Goal: Task Accomplishment & Management: Manage account settings

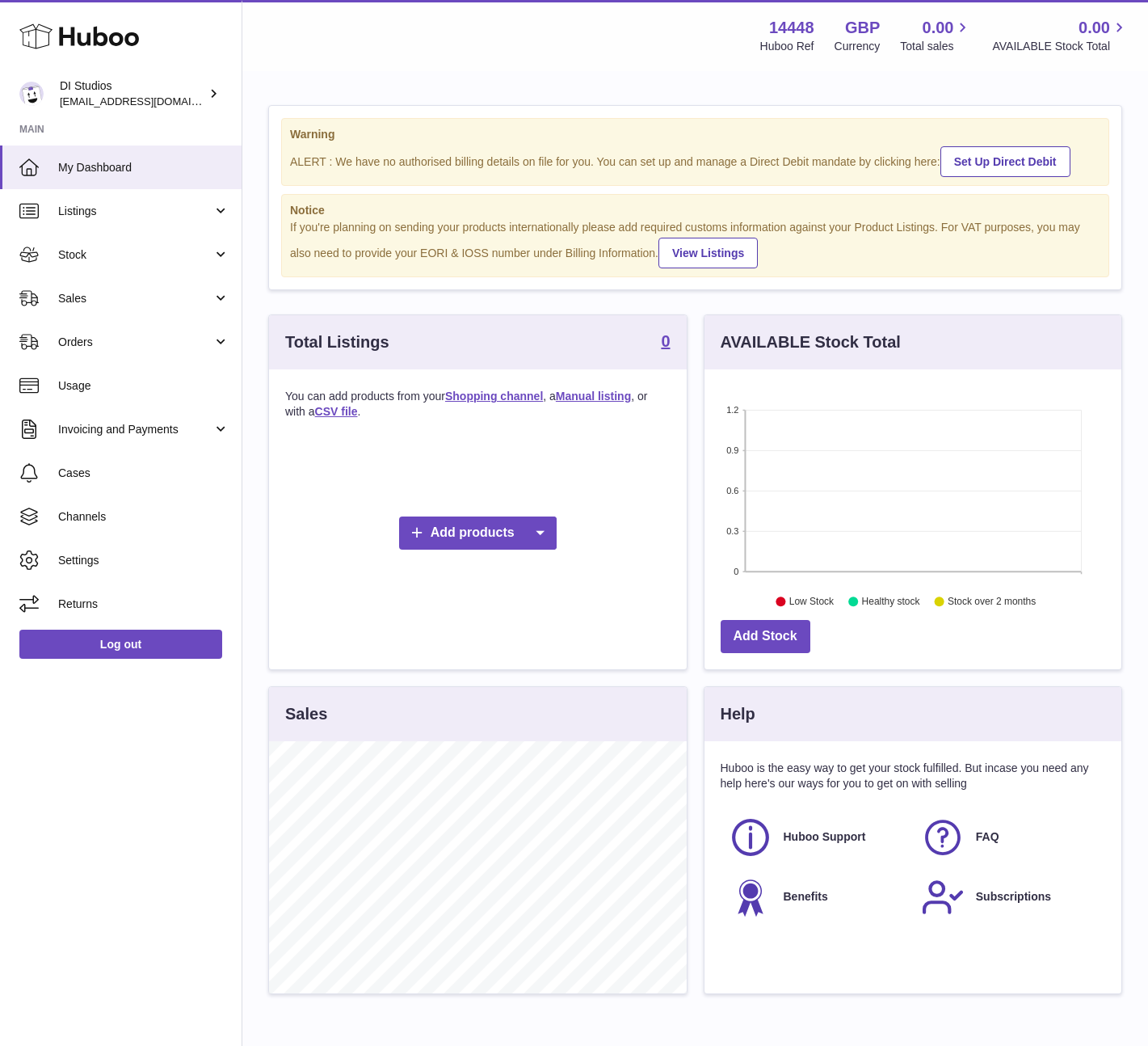
scroll to position [252, 417]
click at [131, 214] on span "Listings" at bounding box center [135, 211] width 154 height 16
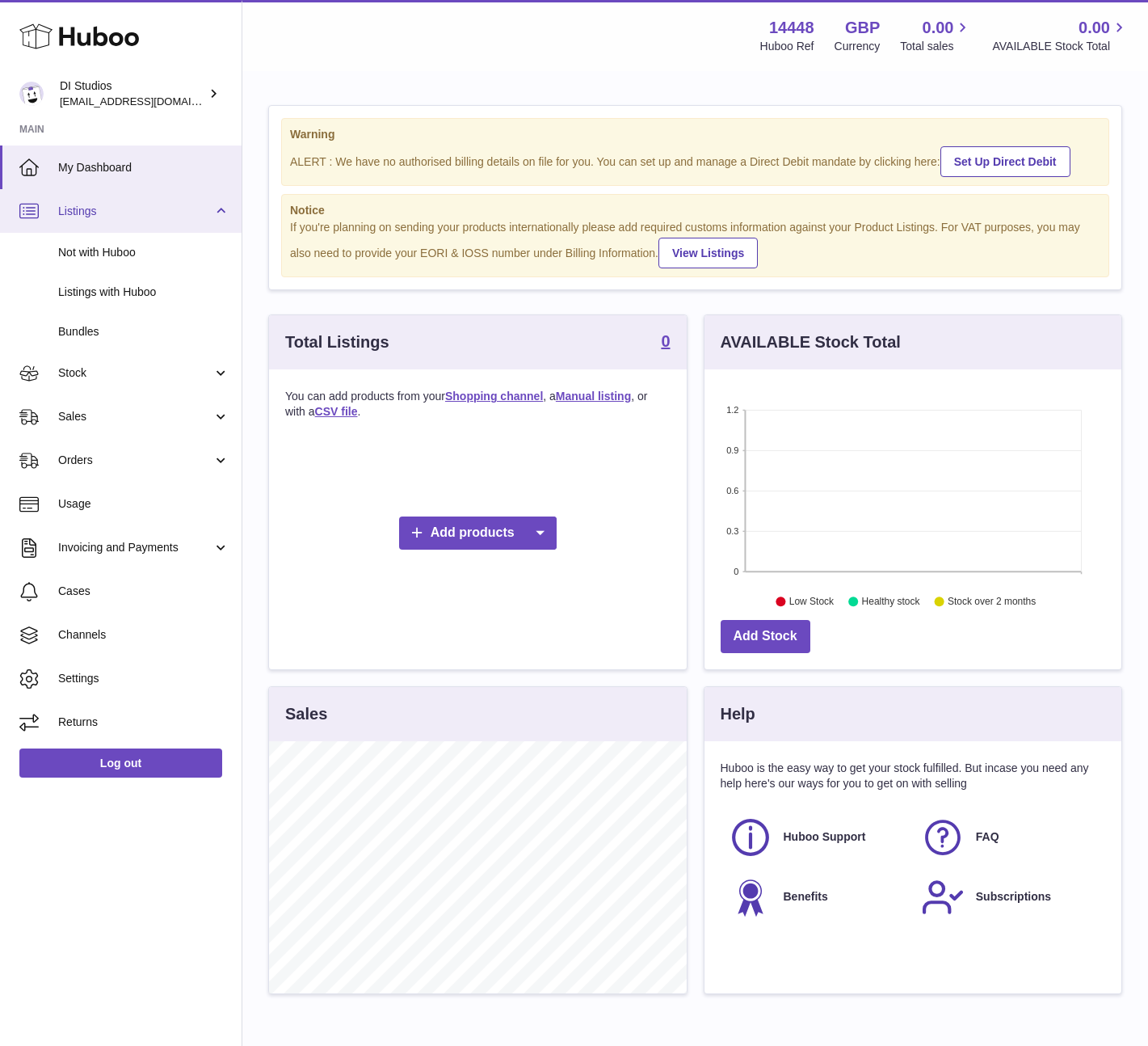
click at [195, 203] on span "Listings" at bounding box center [135, 211] width 154 height 16
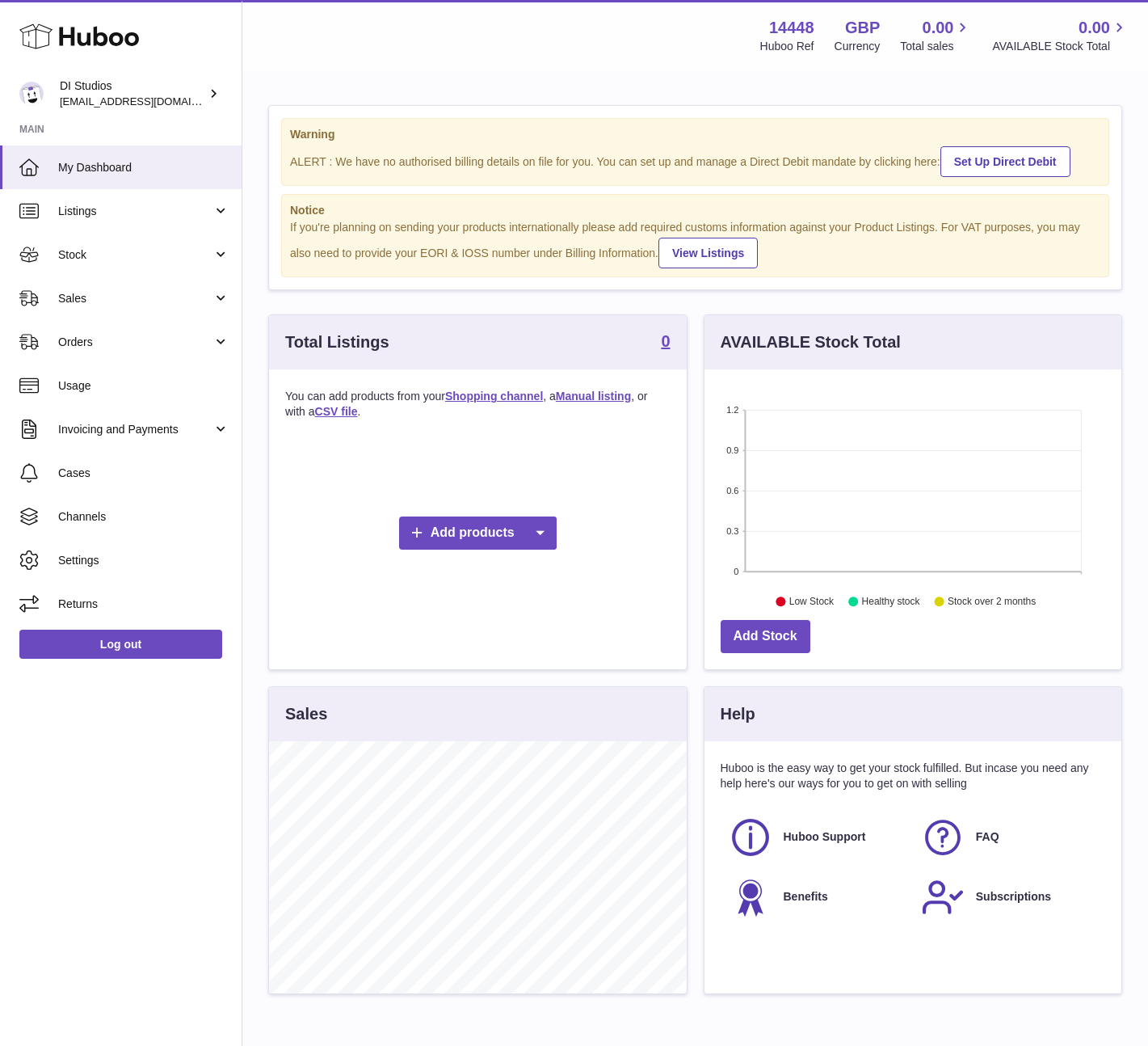
click at [66, 40] on icon at bounding box center [79, 36] width 120 height 32
click at [456, 529] on link "Add products" at bounding box center [478, 533] width 157 height 33
click at [468, 563] on link "Shopping channel" at bounding box center [480, 560] width 122 height 34
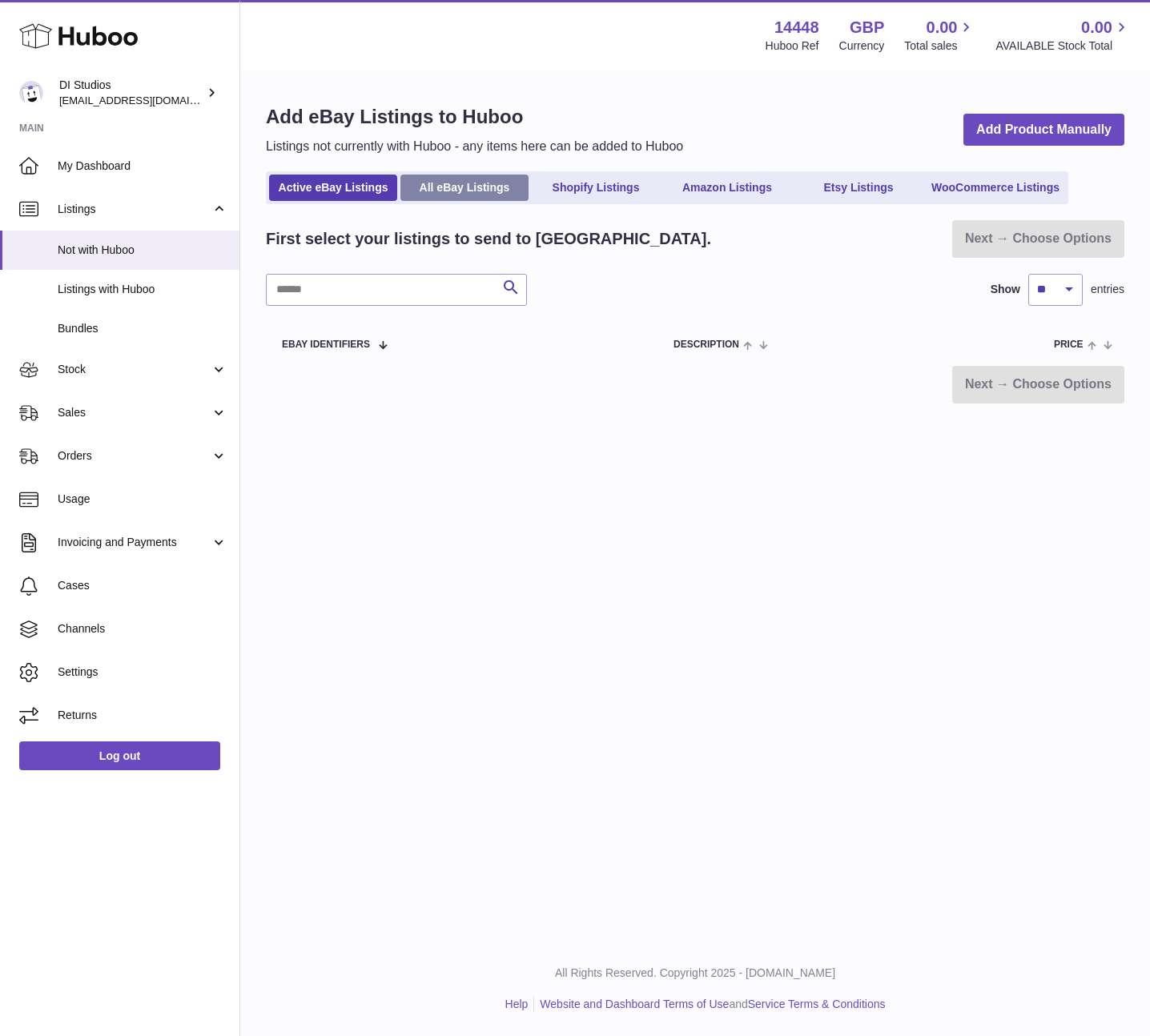
click at [499, 191] on link "All eBay Listings" at bounding box center [465, 188] width 128 height 27
click at [346, 183] on link "Active eBay Listings" at bounding box center [333, 188] width 128 height 27
click at [123, 167] on span "My Dashboard" at bounding box center [142, 166] width 170 height 15
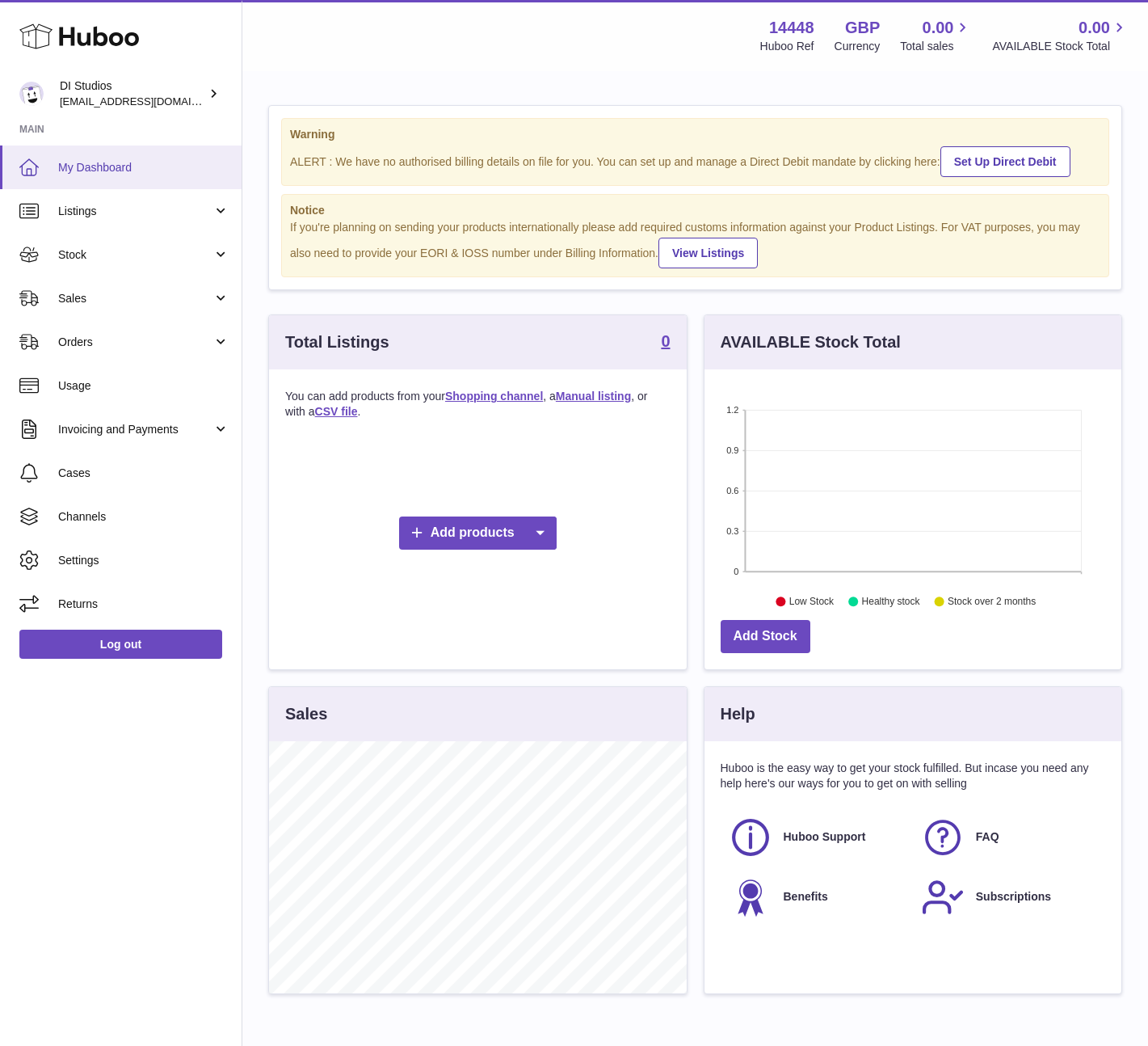
scroll to position [252, 417]
click at [139, 255] on span "Stock" at bounding box center [135, 255] width 154 height 16
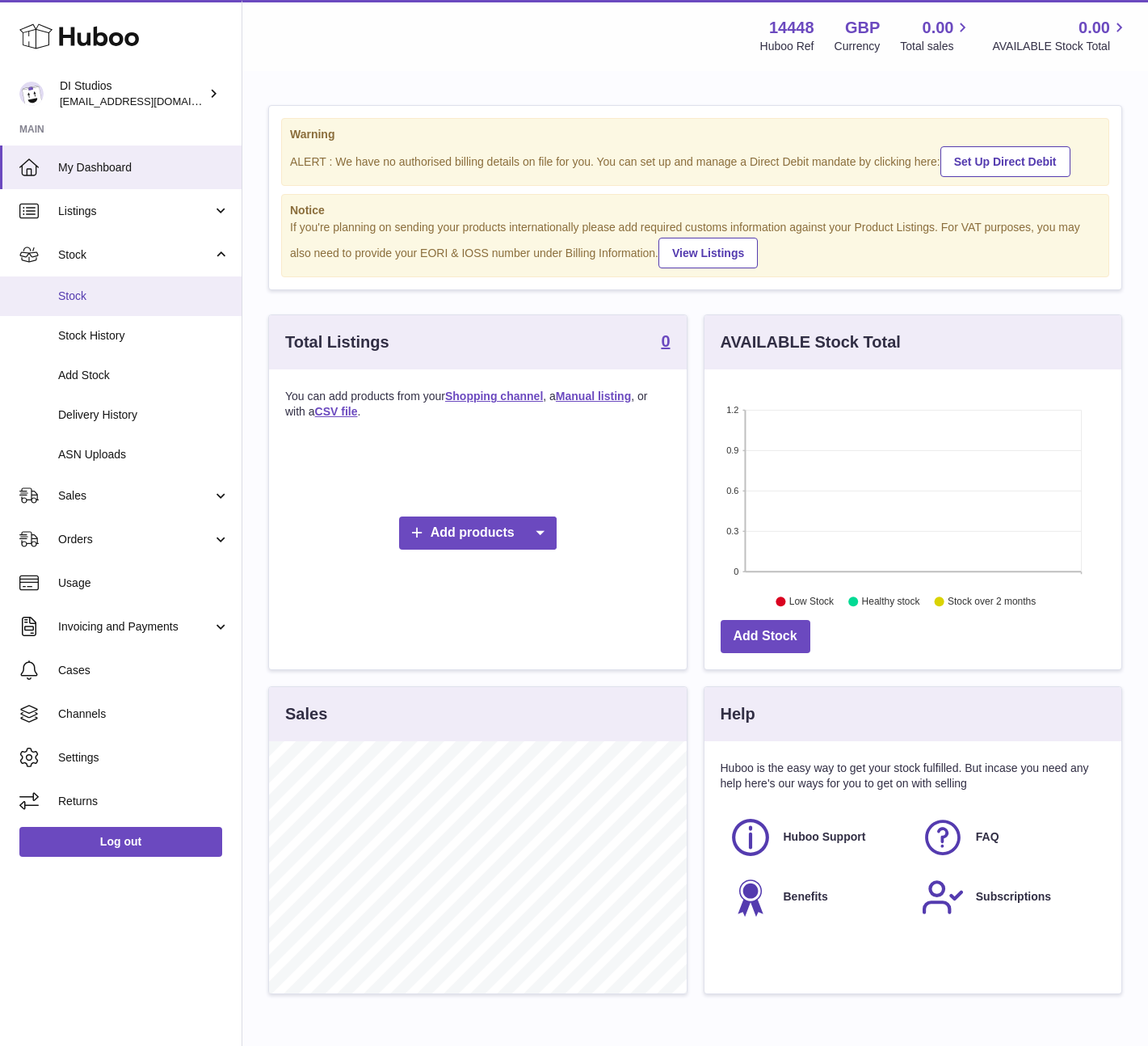
click at [137, 296] on span "Stock" at bounding box center [143, 296] width 171 height 16
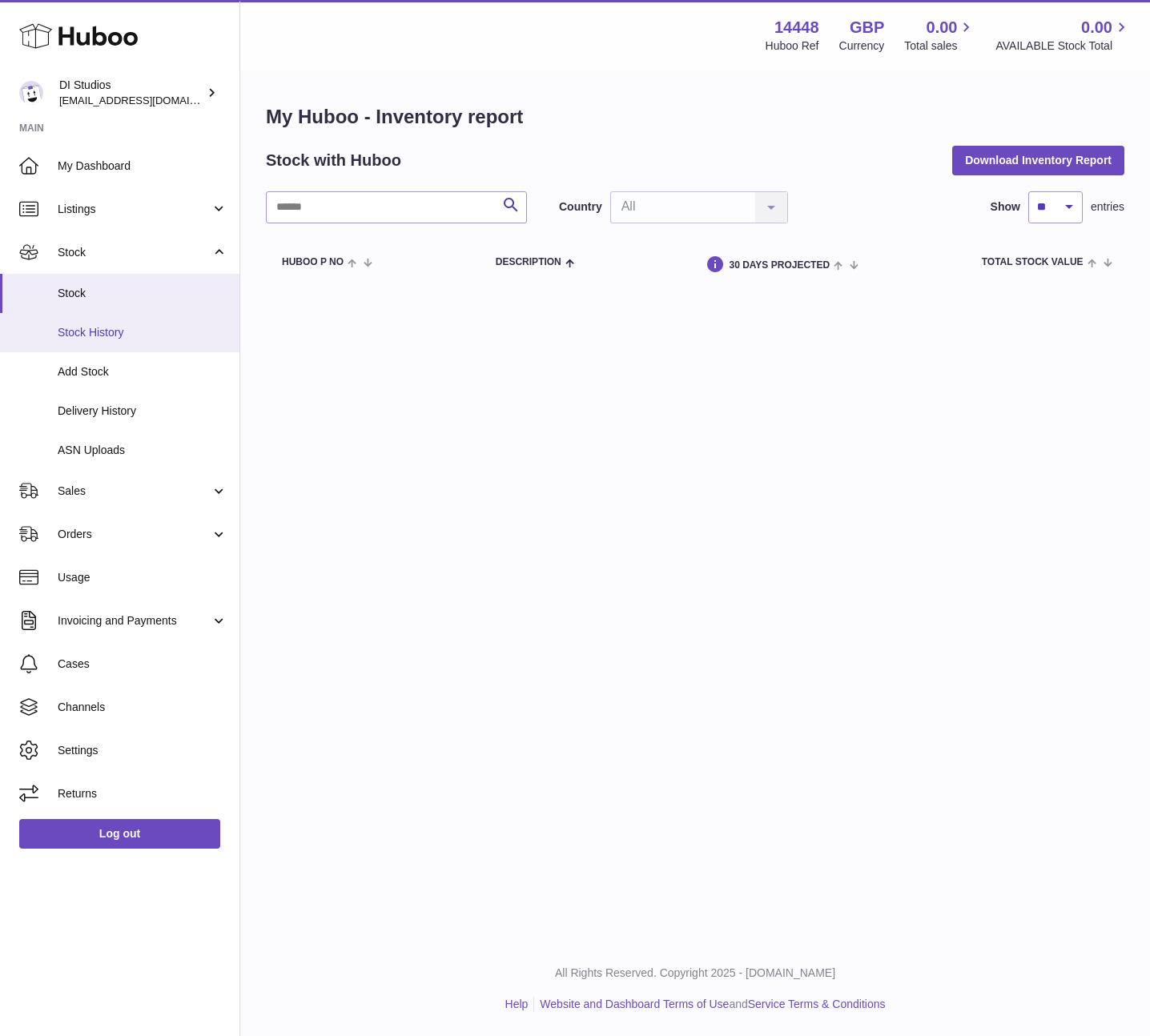
click at [140, 339] on link "Stock History" at bounding box center [119, 333] width 240 height 39
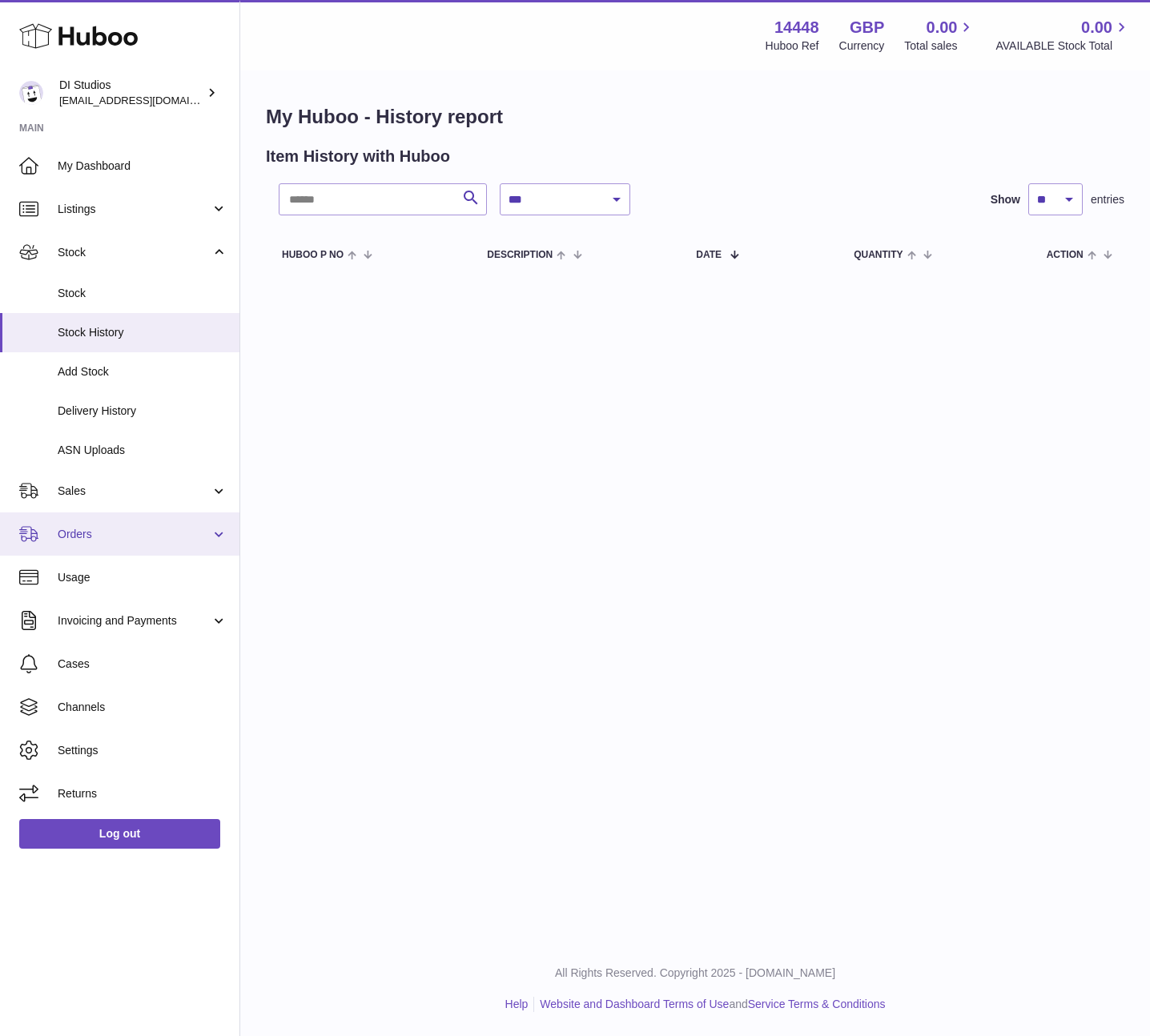
click at [143, 532] on span "Orders" at bounding box center [134, 534] width 153 height 15
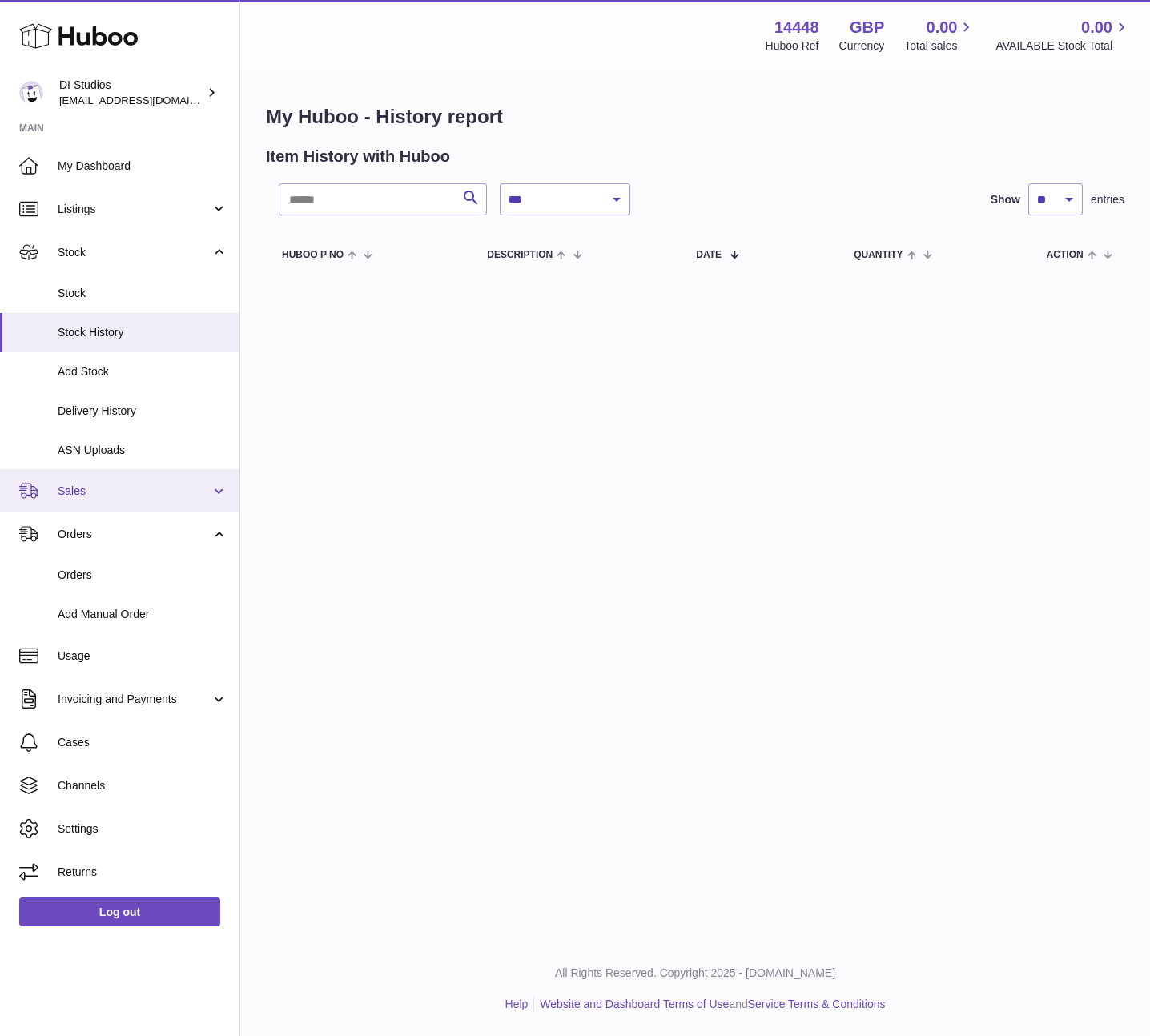
click at [154, 489] on span "Sales" at bounding box center [134, 491] width 153 height 15
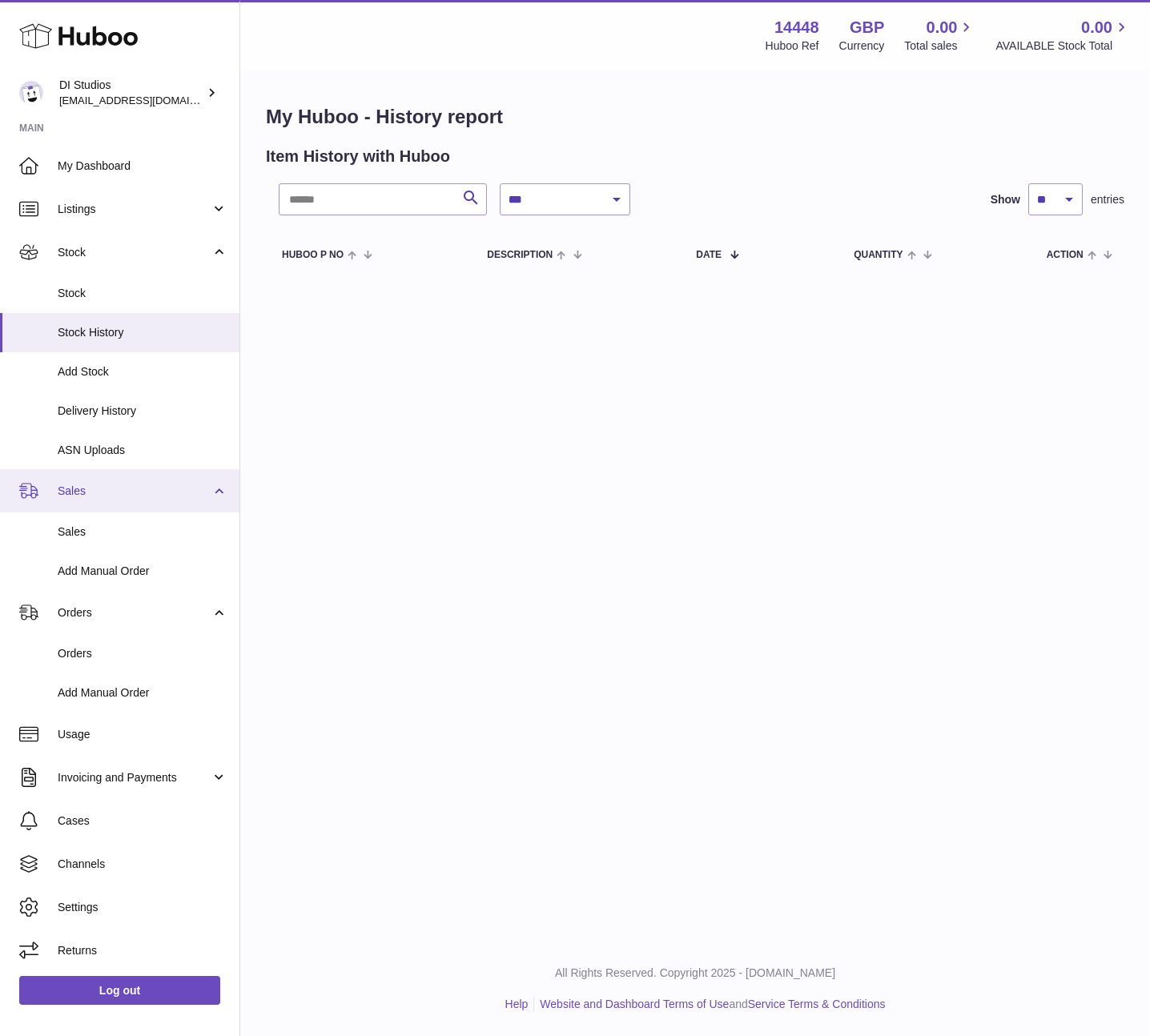
click at [155, 491] on link "Sales" at bounding box center [119, 490] width 240 height 43
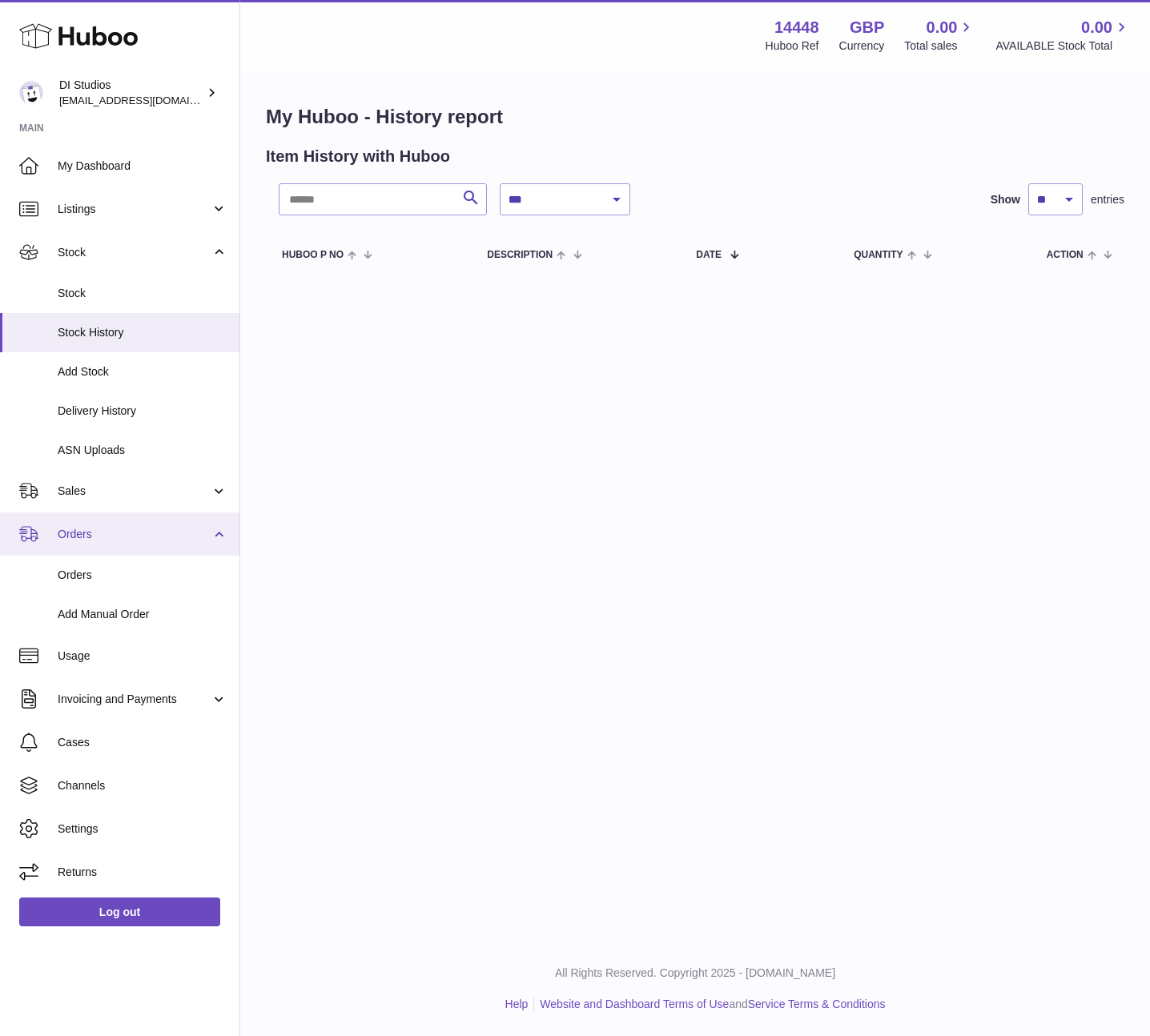
click at [162, 533] on span "Orders" at bounding box center [134, 534] width 153 height 15
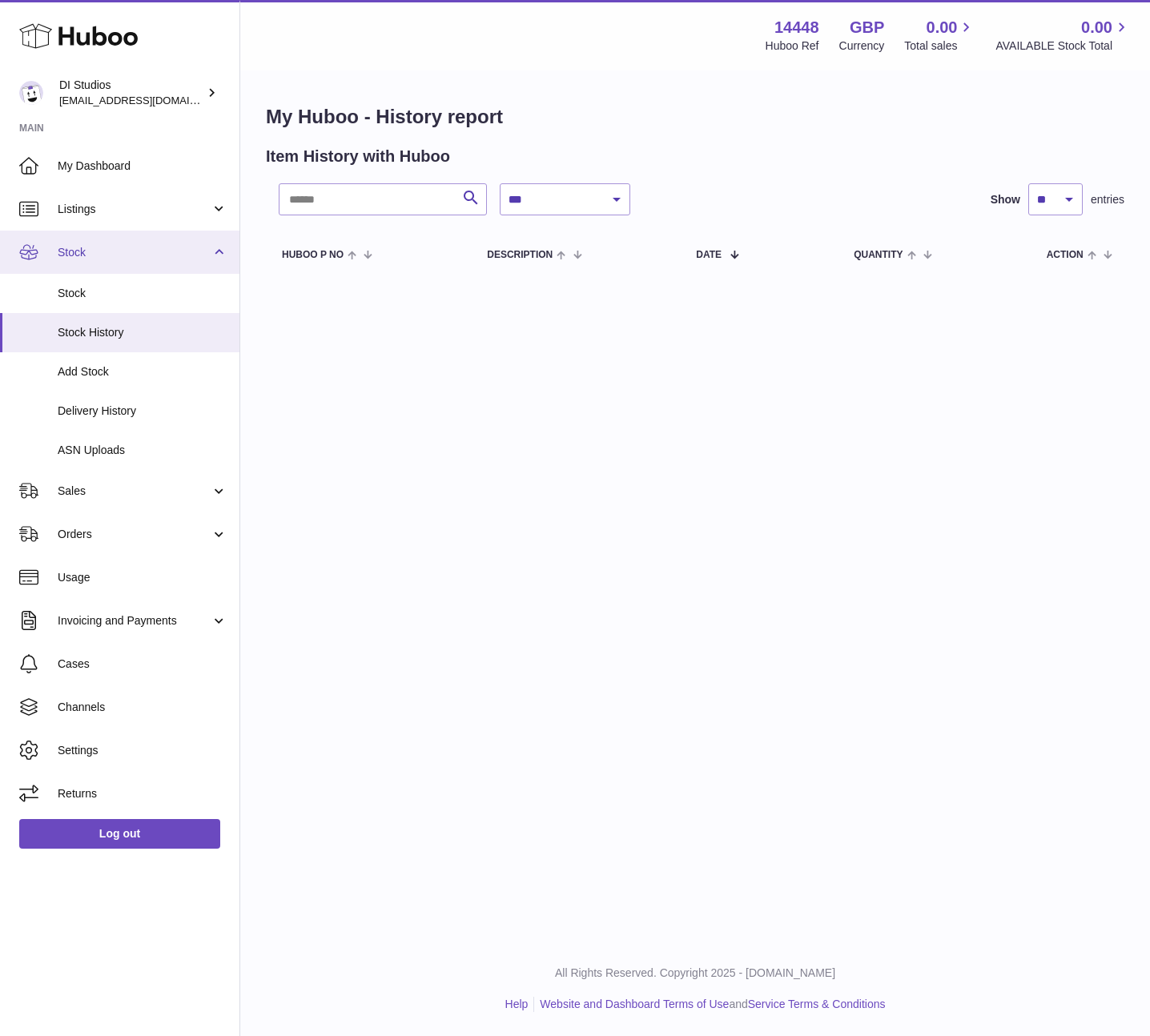
click at [143, 255] on span "Stock" at bounding box center [134, 253] width 153 height 15
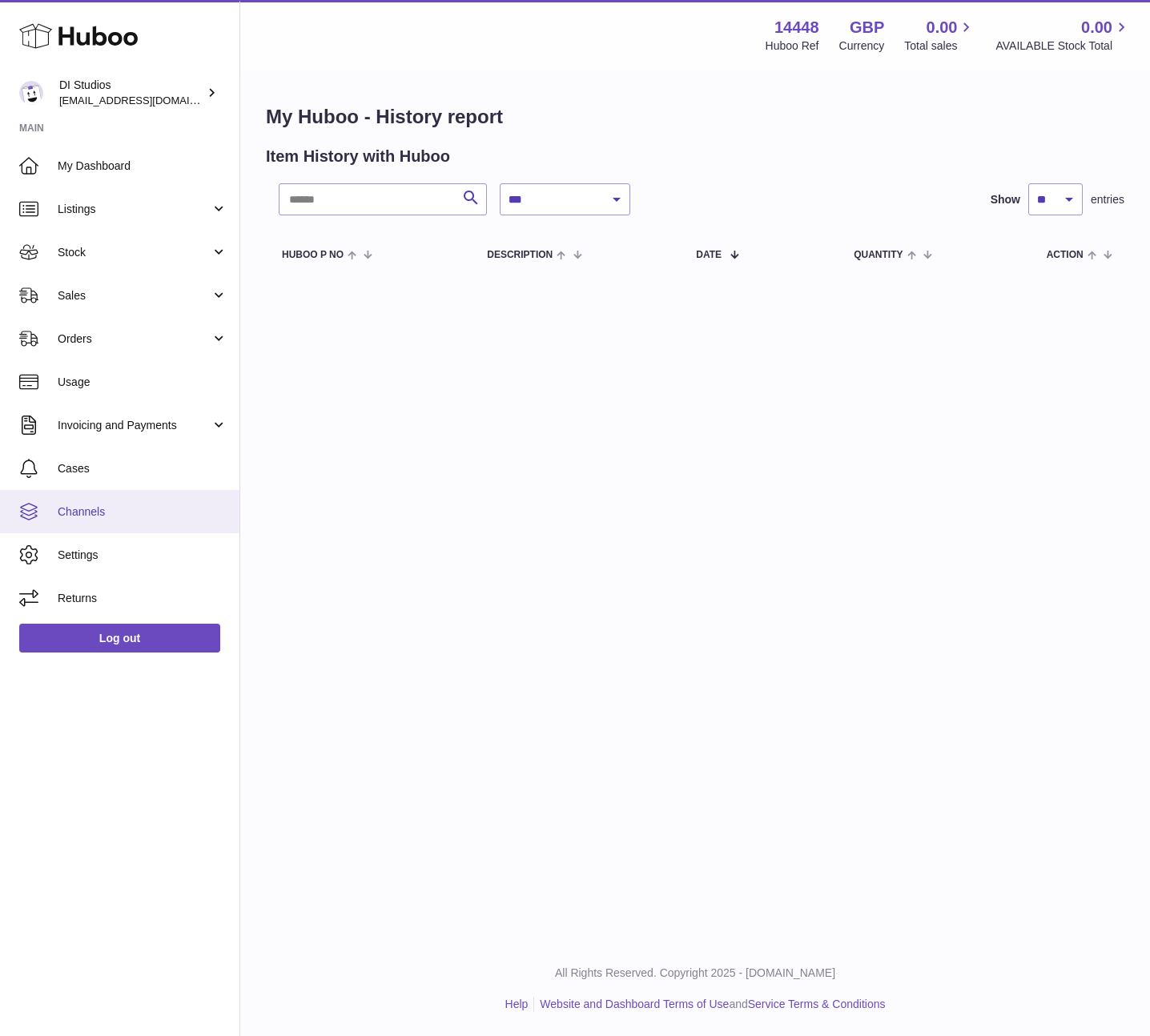
click at [168, 516] on span "Channels" at bounding box center [142, 512] width 170 height 15
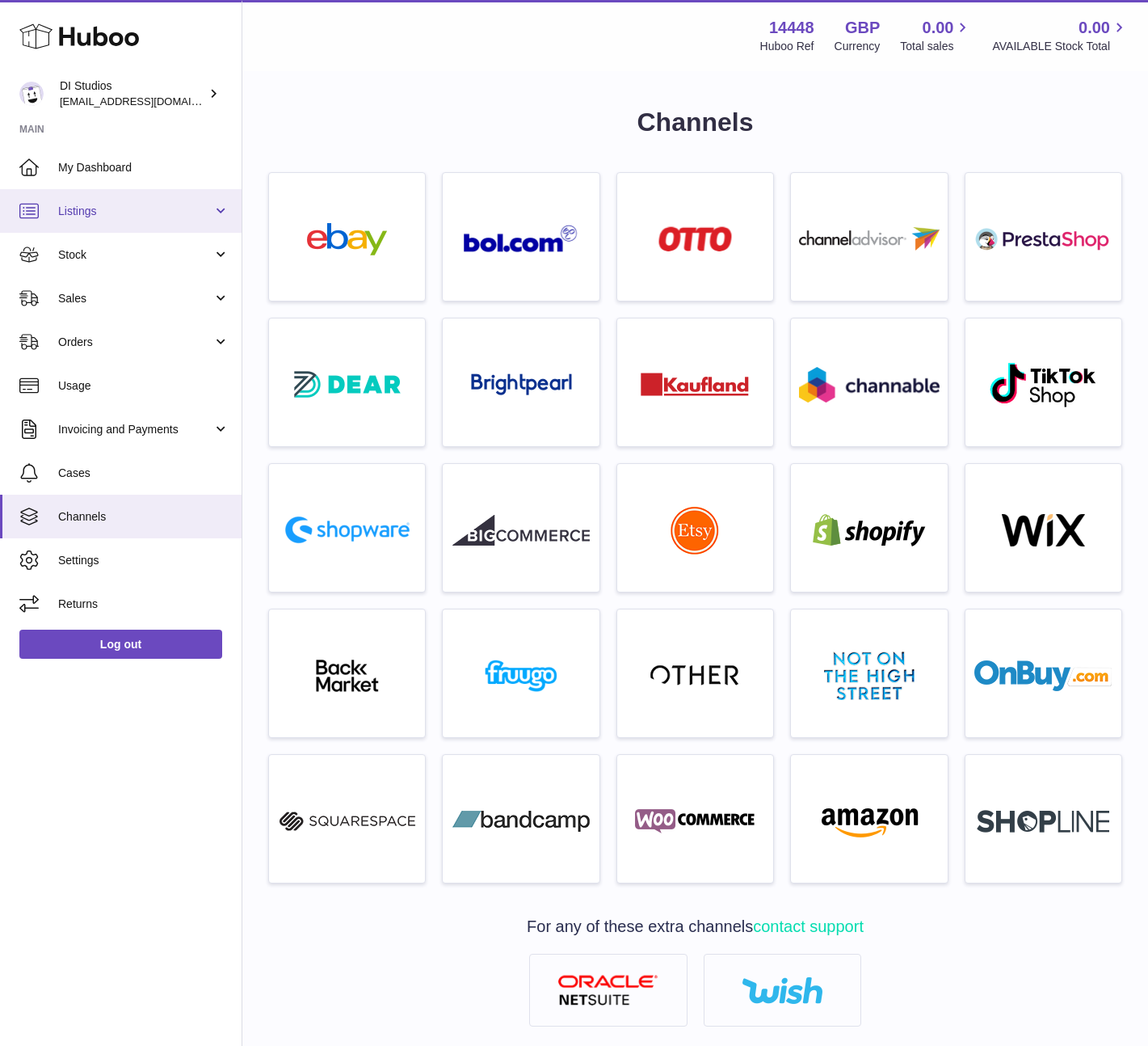
click at [125, 197] on link "Listings" at bounding box center [120, 211] width 242 height 43
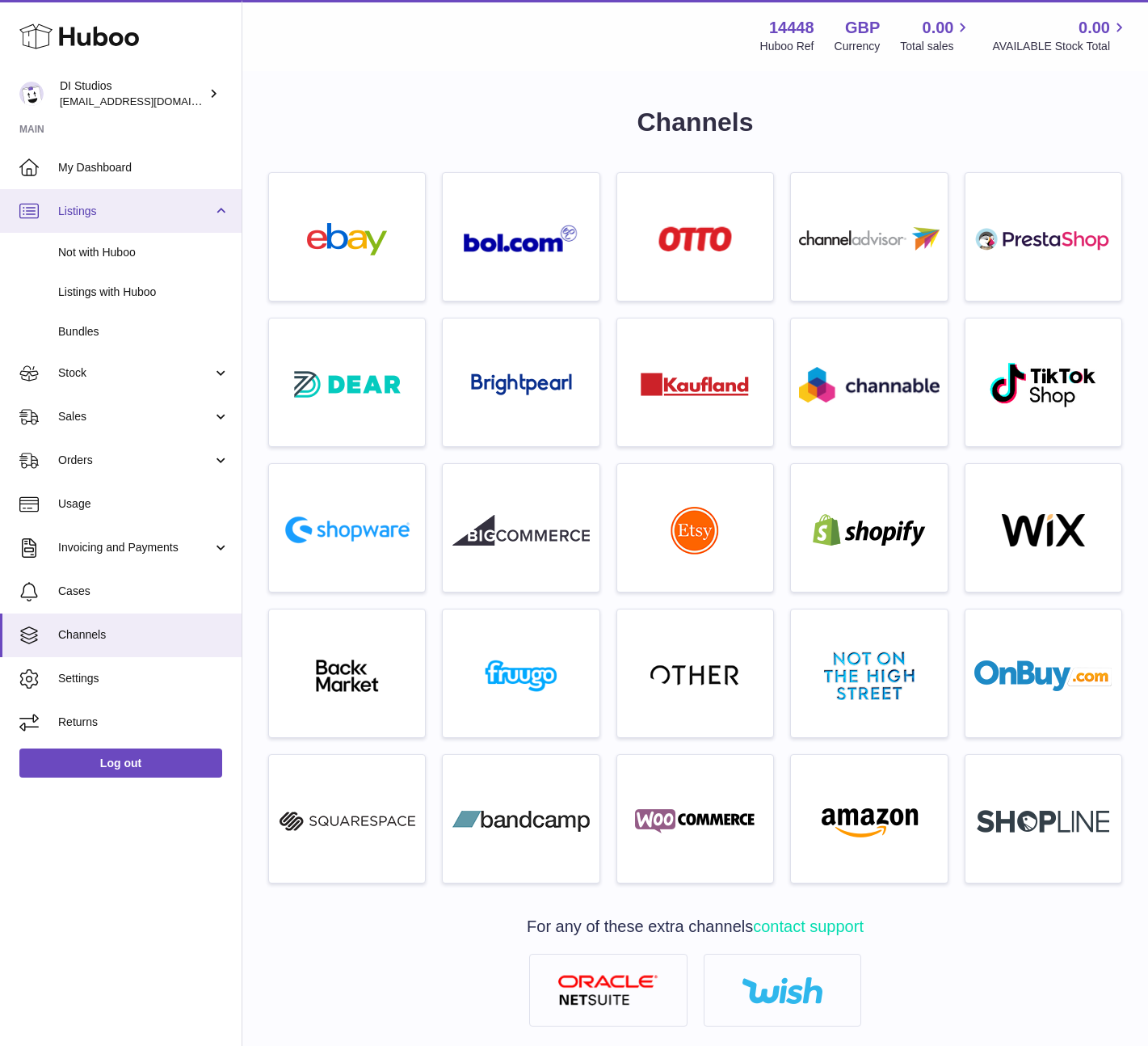
click at [126, 220] on link "Listings" at bounding box center [120, 211] width 242 height 43
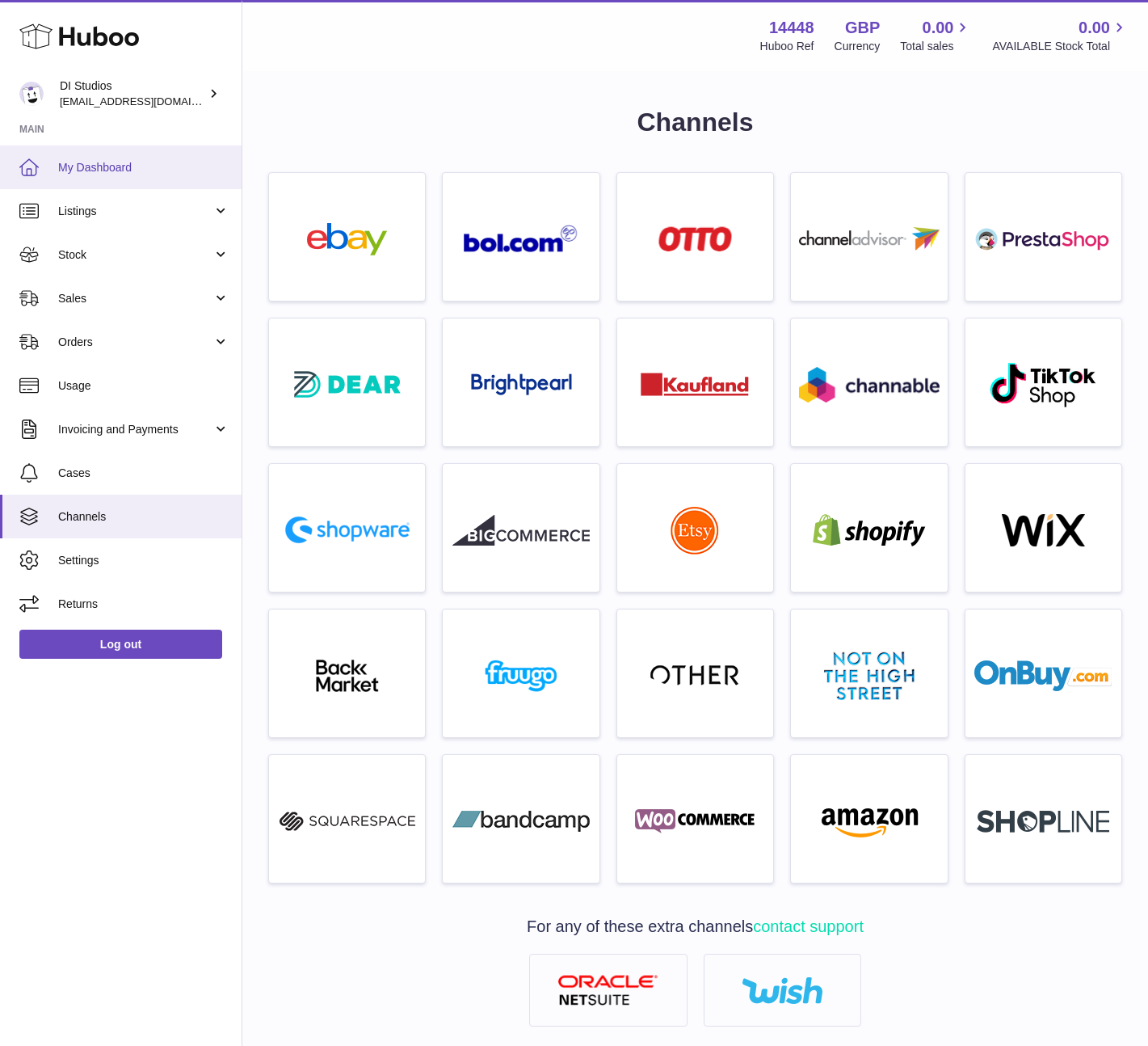
click at [140, 171] on span "My Dashboard" at bounding box center [143, 167] width 171 height 16
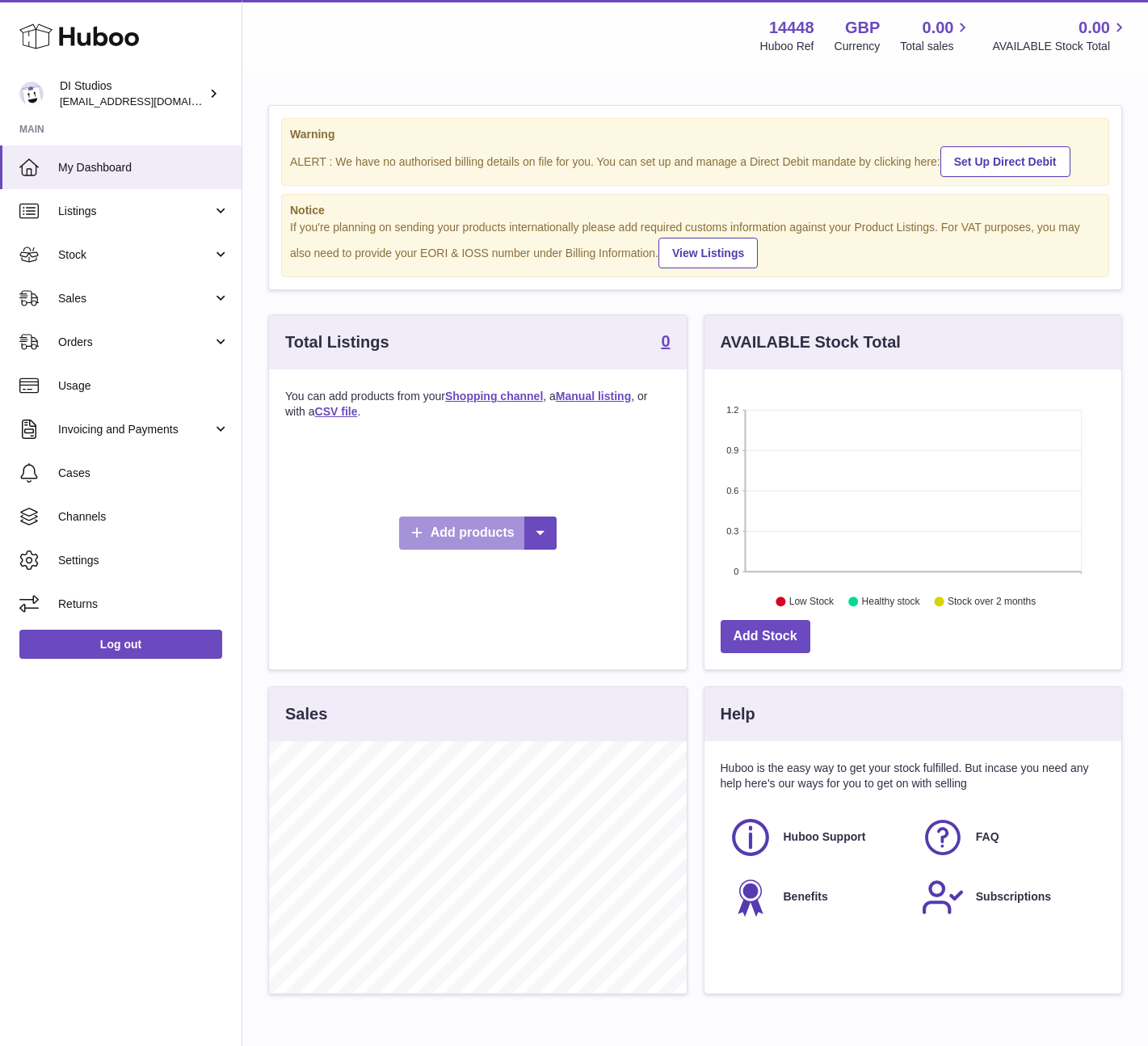
click at [466, 527] on link "Add products" at bounding box center [478, 533] width 157 height 33
click at [483, 557] on link "Shopping channel" at bounding box center [480, 560] width 122 height 34
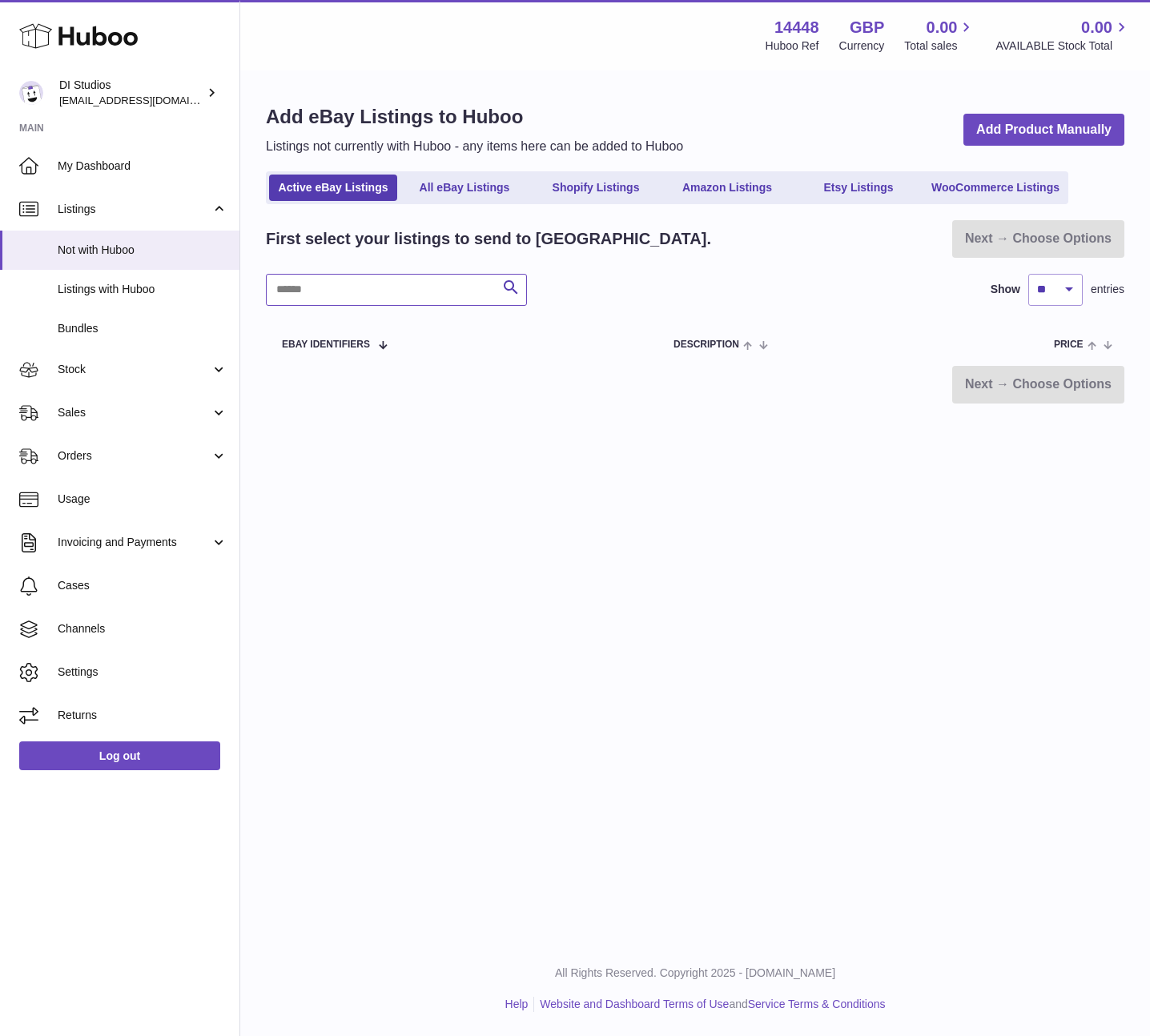
click at [457, 283] on input "text" at bounding box center [396, 289] width 261 height 32
click at [518, 346] on tr "eBay Identifiers Description Price Select" at bounding box center [694, 343] width 858 height 45
